Goal: Transaction & Acquisition: Subscribe to service/newsletter

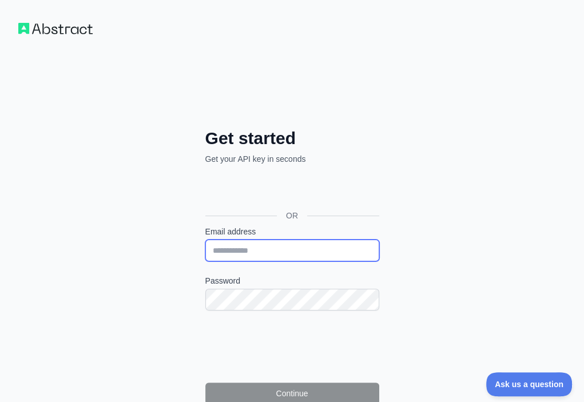
click at [205, 240] on input "Email address" at bounding box center [292, 251] width 174 height 22
paste input "**********"
type input "**********"
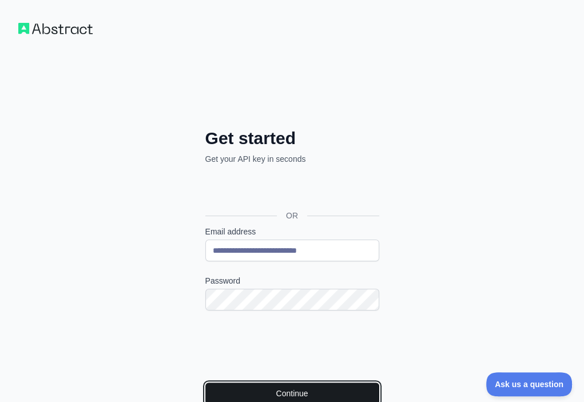
click at [212, 383] on button "Continue" at bounding box center [292, 394] width 174 height 22
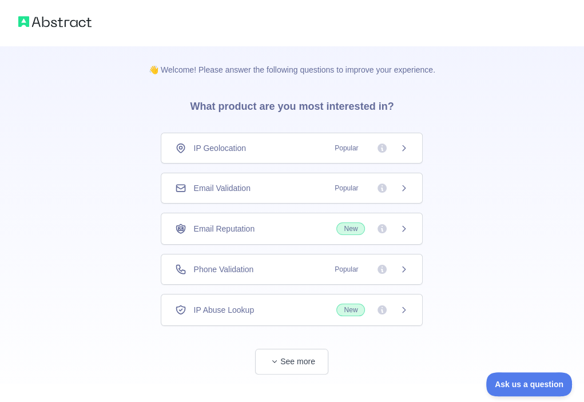
click at [285, 186] on div "Email Validation Popular" at bounding box center [291, 187] width 233 height 11
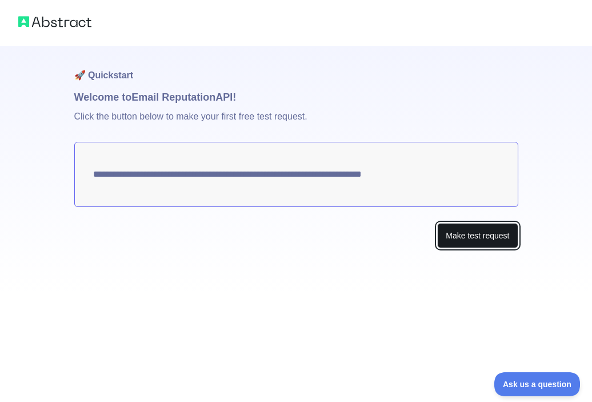
click at [457, 232] on button "Make test request" at bounding box center [477, 236] width 81 height 26
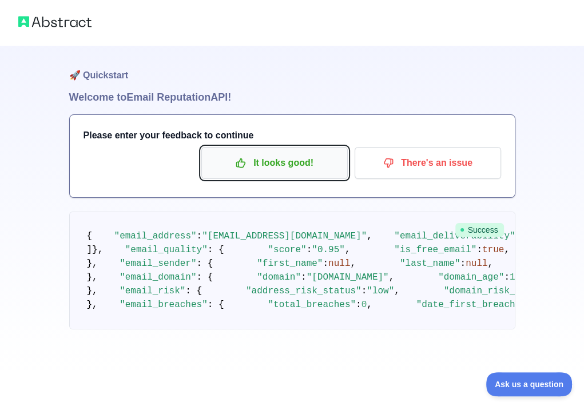
click at [292, 164] on p "It looks good!" at bounding box center [274, 162] width 129 height 19
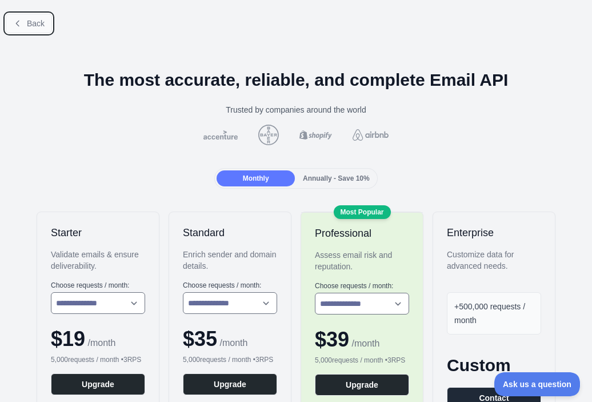
click at [20, 22] on icon at bounding box center [17, 23] width 9 height 9
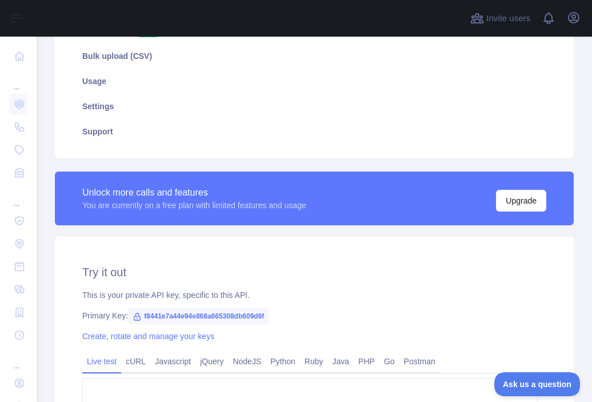
scroll to position [229, 0]
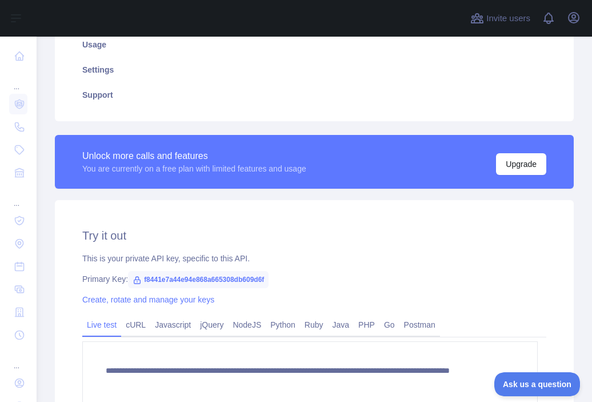
click at [237, 275] on span "f8441e7a44e94e868a665308db609d6f" at bounding box center [198, 279] width 141 height 17
copy span "f8441e7a44e94e868a665308db609d6f"
